Goal: Register for event/course

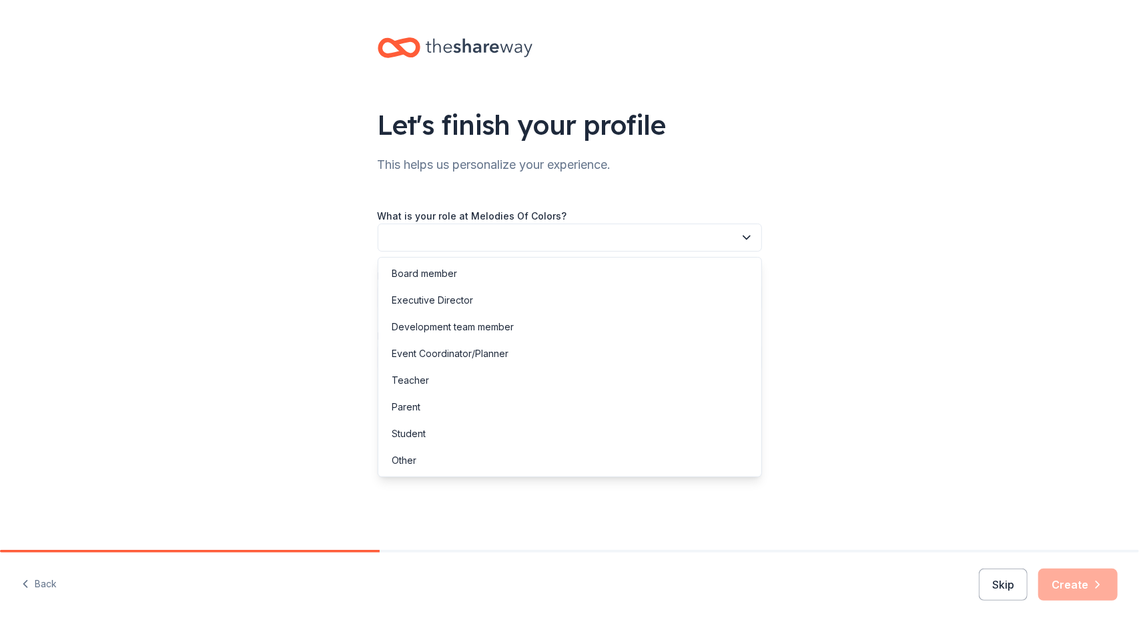
click at [742, 239] on icon "button" at bounding box center [746, 237] width 13 height 13
click at [471, 308] on div "Executive Director" at bounding box center [432, 300] width 81 height 16
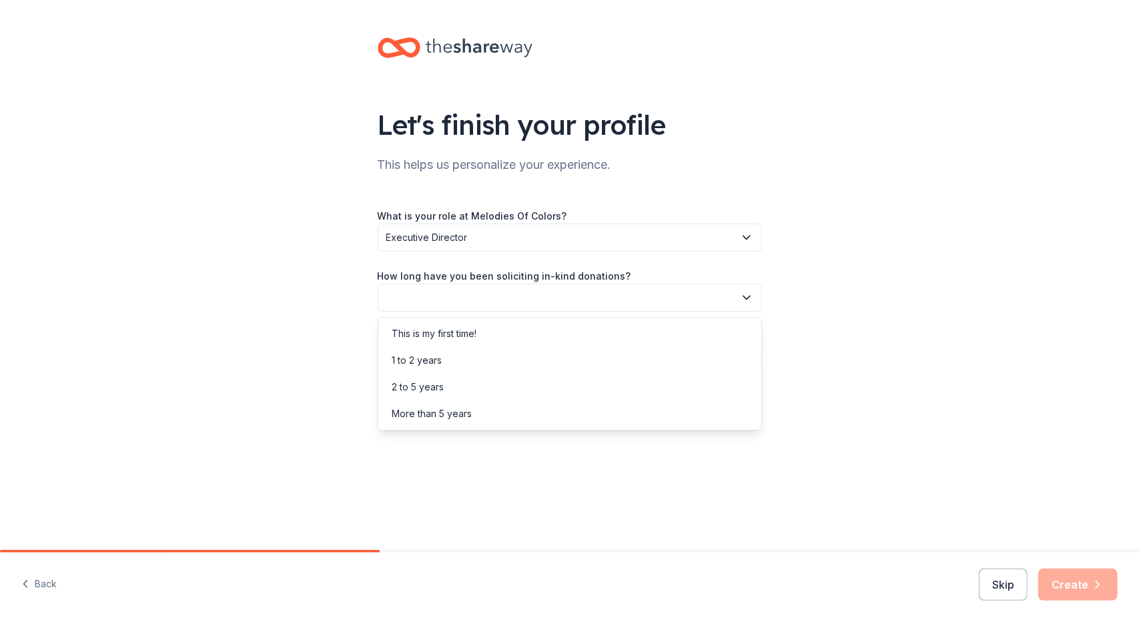
click at [487, 298] on button "button" at bounding box center [570, 298] width 384 height 28
click at [427, 388] on div "2 to 5 years" at bounding box center [418, 387] width 52 height 16
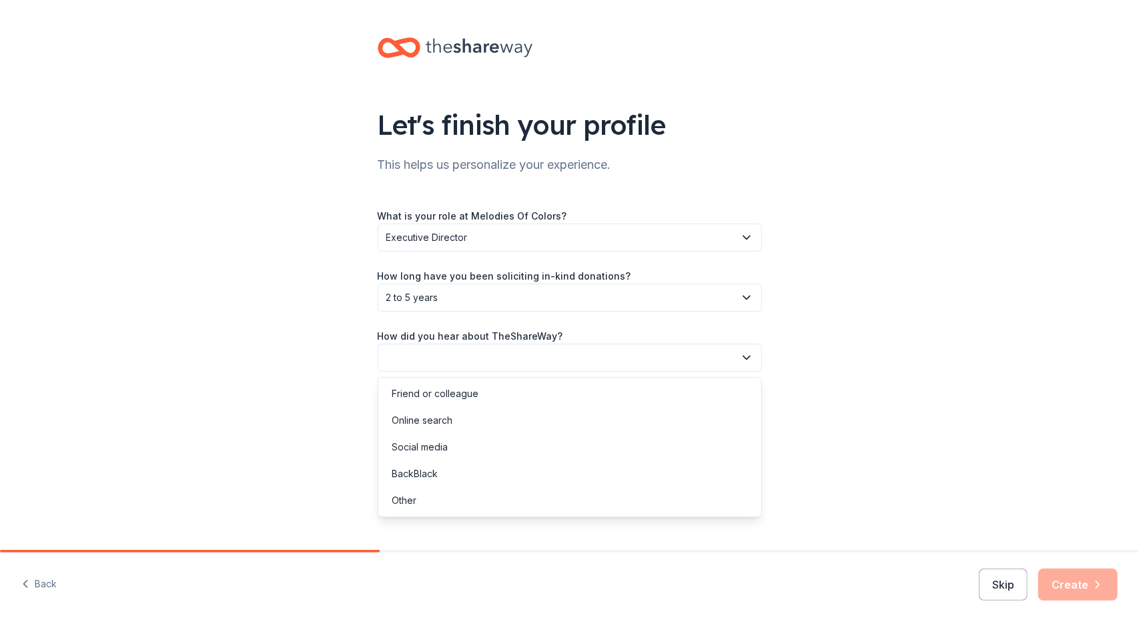
click at [537, 350] on button "button" at bounding box center [570, 358] width 384 height 28
click at [437, 447] on div "Social media" at bounding box center [420, 447] width 56 height 16
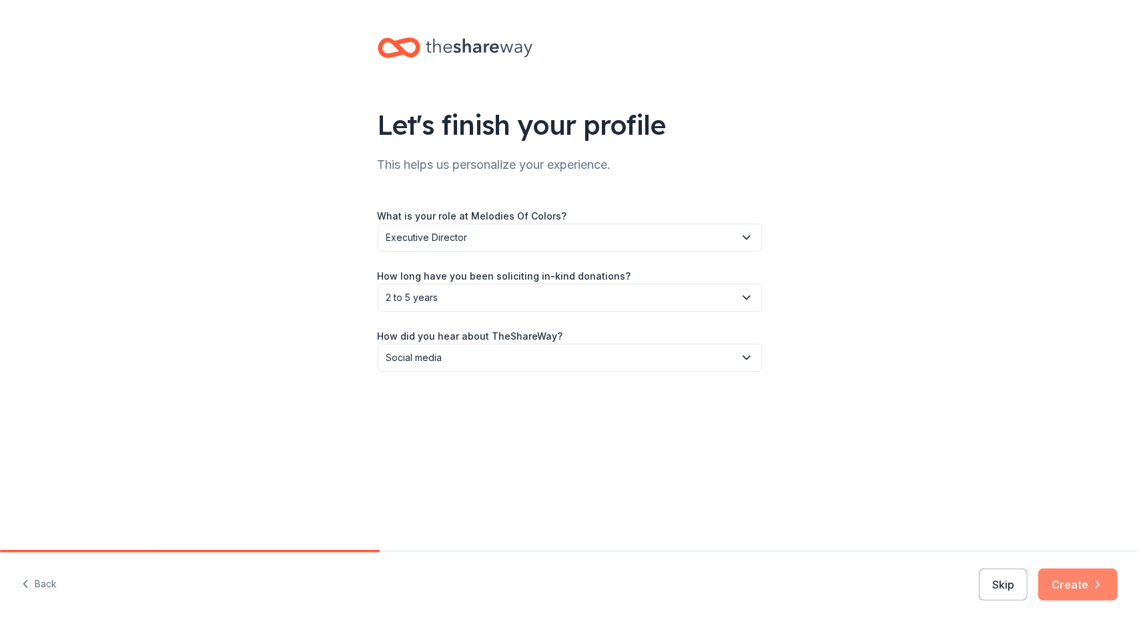
click at [1079, 584] on button "Create" at bounding box center [1078, 585] width 79 height 32
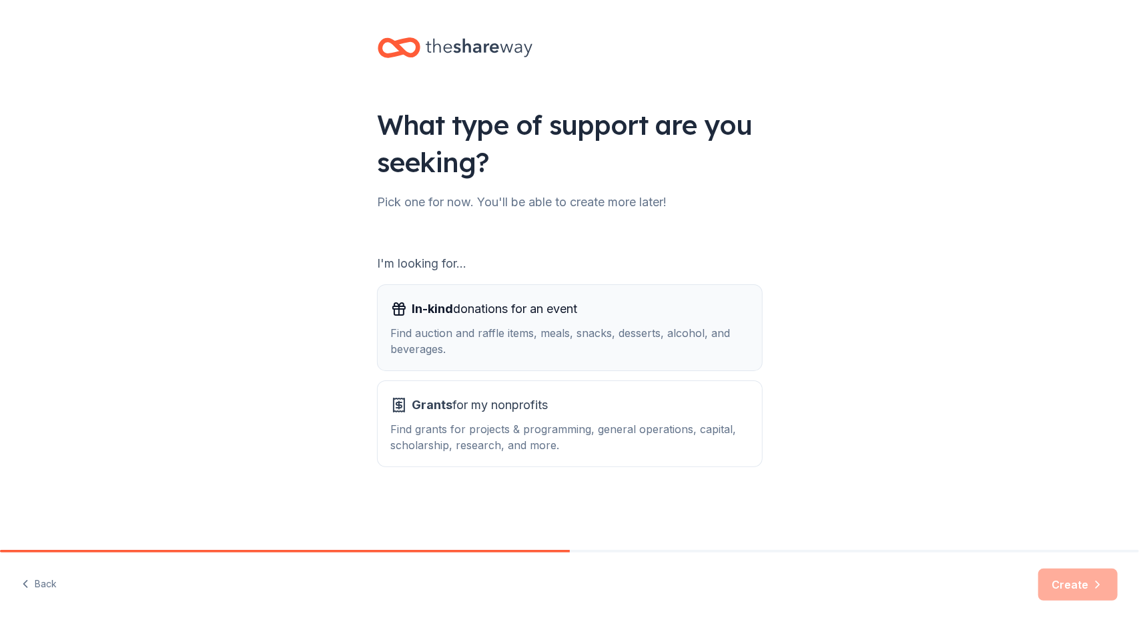
click at [513, 334] on div "Find auction and raffle items, meals, snacks, desserts, alcohol, and beverages." at bounding box center [570, 341] width 358 height 32
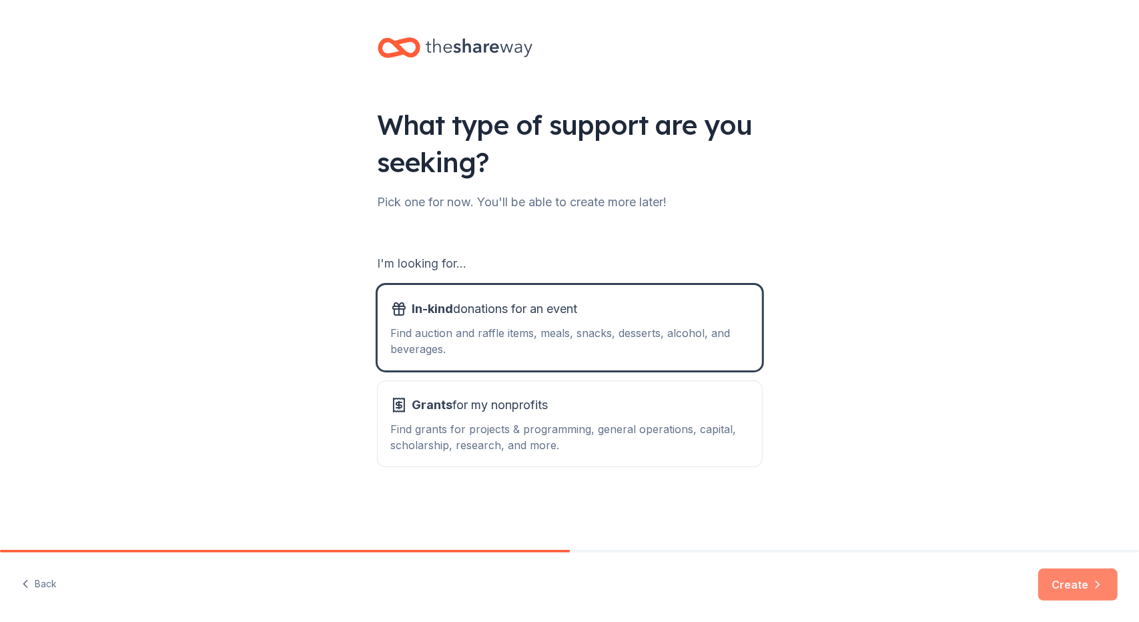
click at [1059, 579] on button "Create" at bounding box center [1078, 585] width 79 height 32
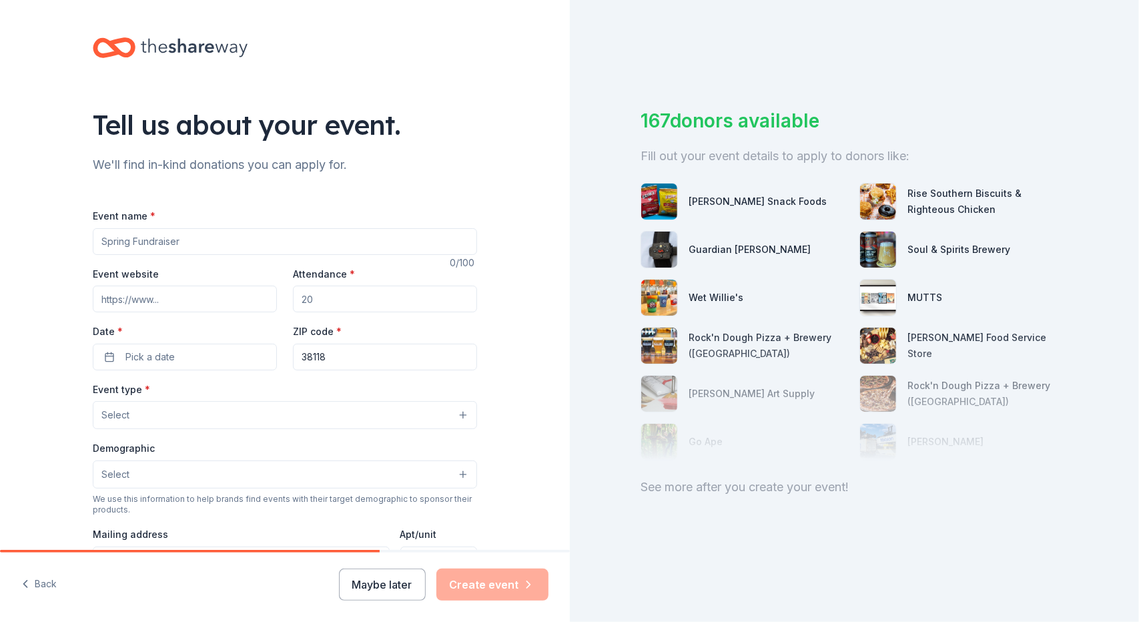
click at [159, 240] on input "Event name *" at bounding box center [285, 241] width 384 height 27
